Goal: Check status: Check status

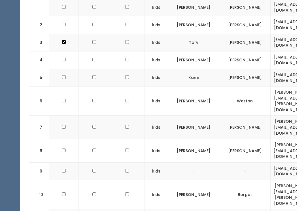
scroll to position [222, 0]
click at [270, 98] on td "[PERSON_NAME][EMAIL_ADDRESS][PERSON_NAME][DOMAIN_NAME]" at bounding box center [291, 101] width 42 height 29
click at [238, 140] on td "[PERSON_NAME]" at bounding box center [244, 151] width 51 height 23
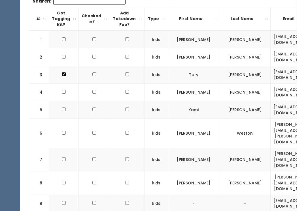
scroll to position [0, 0]
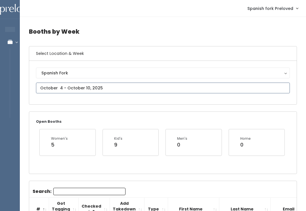
click at [124, 89] on input "text" at bounding box center [163, 88] width 254 height 11
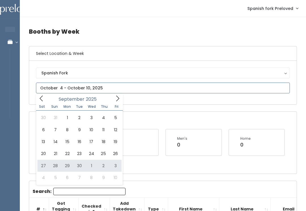
type input "September 27 to October 3"
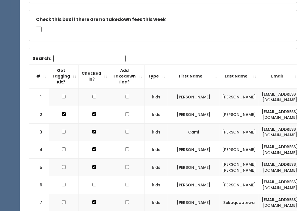
scroll to position [104, 0]
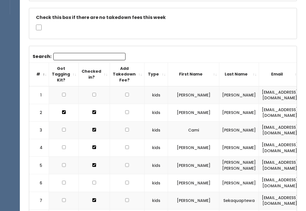
click at [97, 58] on input "Search:" at bounding box center [89, 56] width 72 height 7
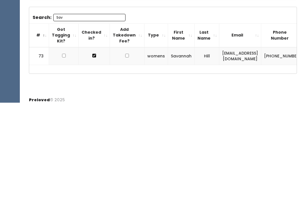
scroll to position [37, 0]
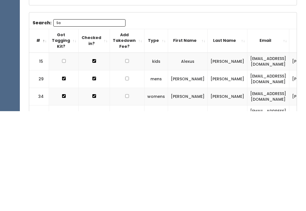
type input "S"
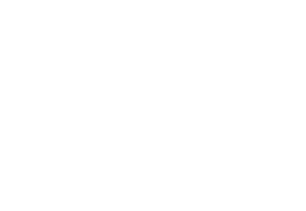
scroll to position [0, 0]
